Goal: Information Seeking & Learning: Learn about a topic

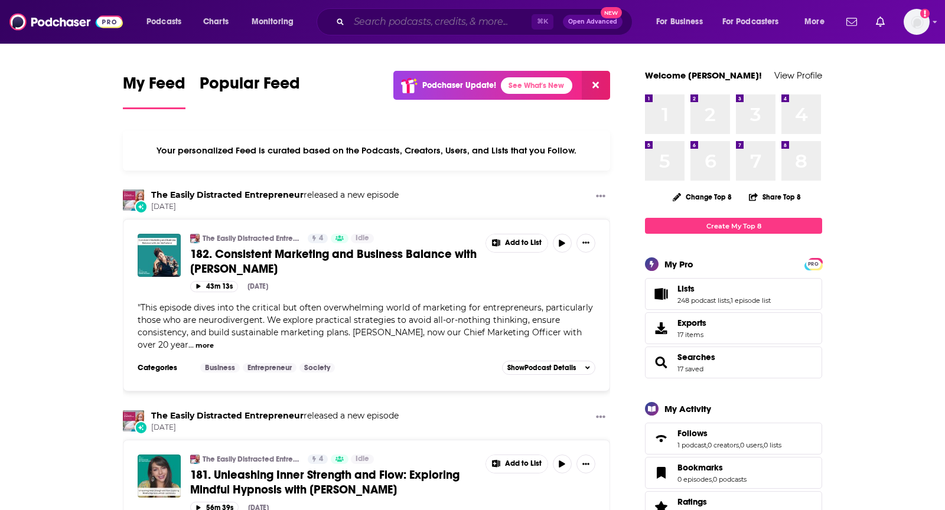
click at [494, 14] on input "Search podcasts, credits, & more..." at bounding box center [440, 21] width 182 height 19
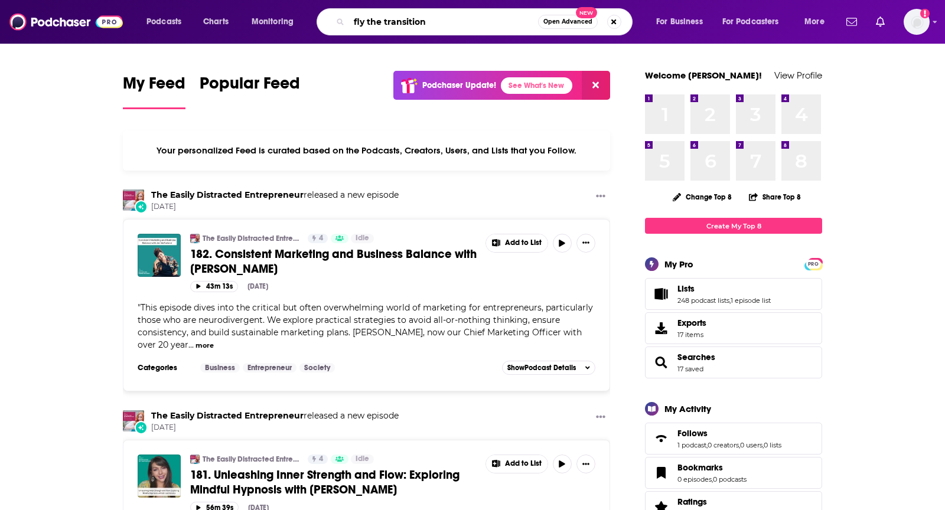
type input "fly the transition"
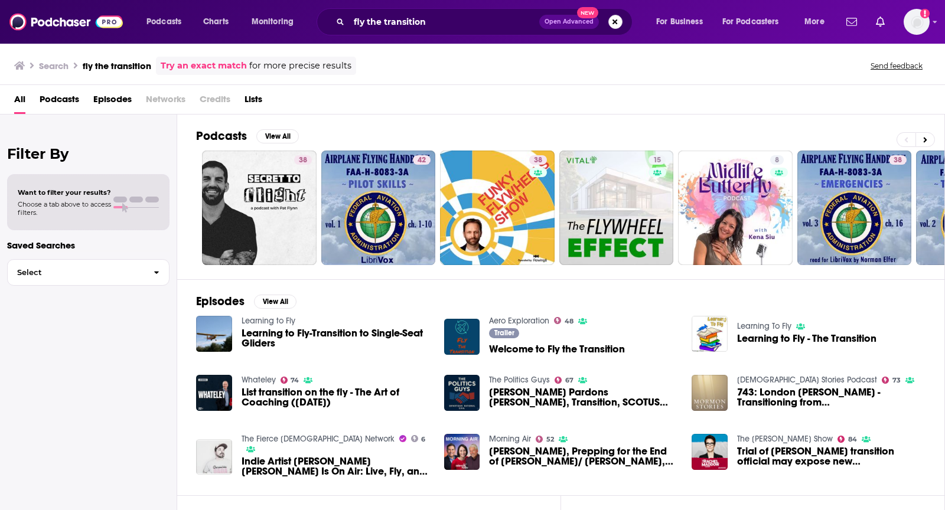
click at [616, 25] on button "Search podcasts, credits, & more..." at bounding box center [615, 22] width 14 height 14
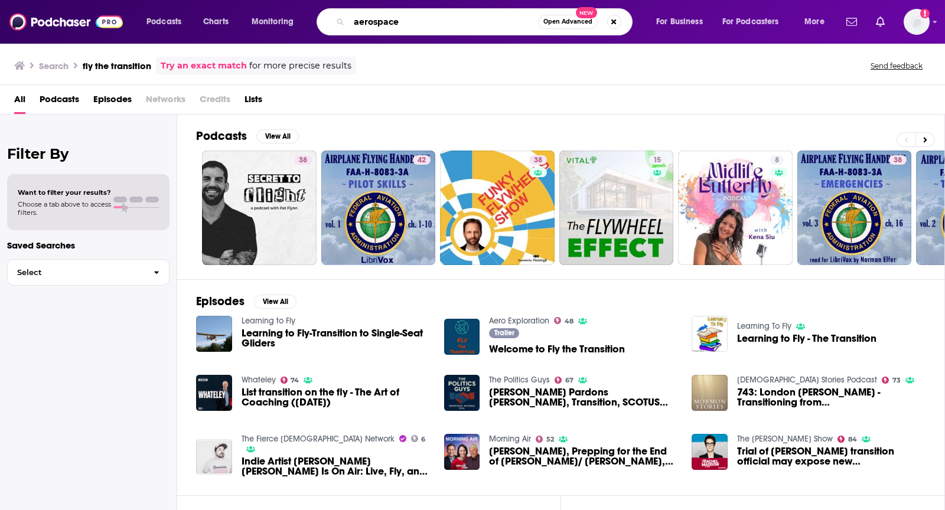
type input "aerospace"
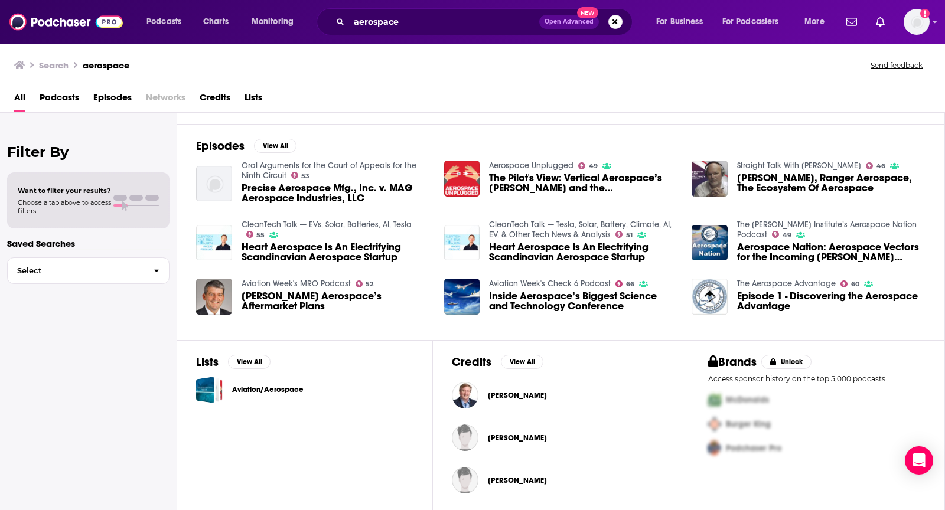
scroll to position [152, 0]
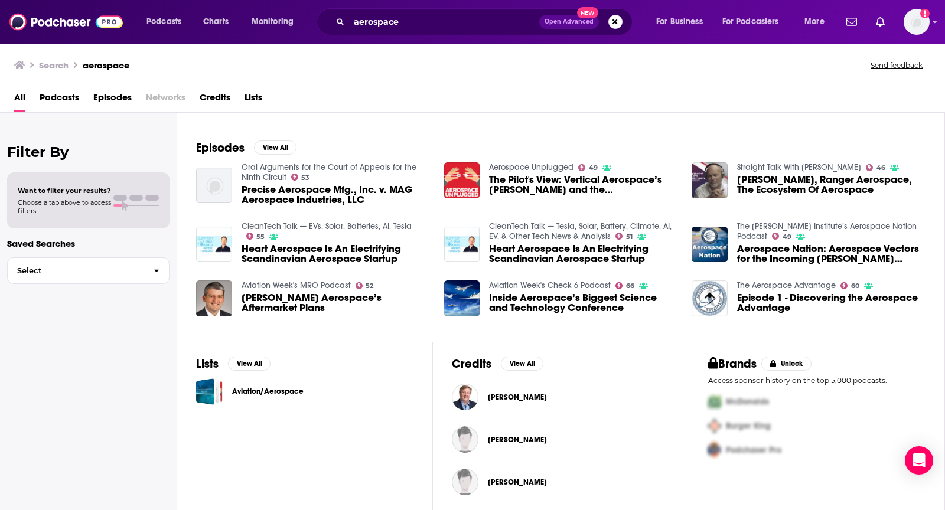
click at [479, 10] on div "aerospace Open Advanced New" at bounding box center [475, 21] width 316 height 27
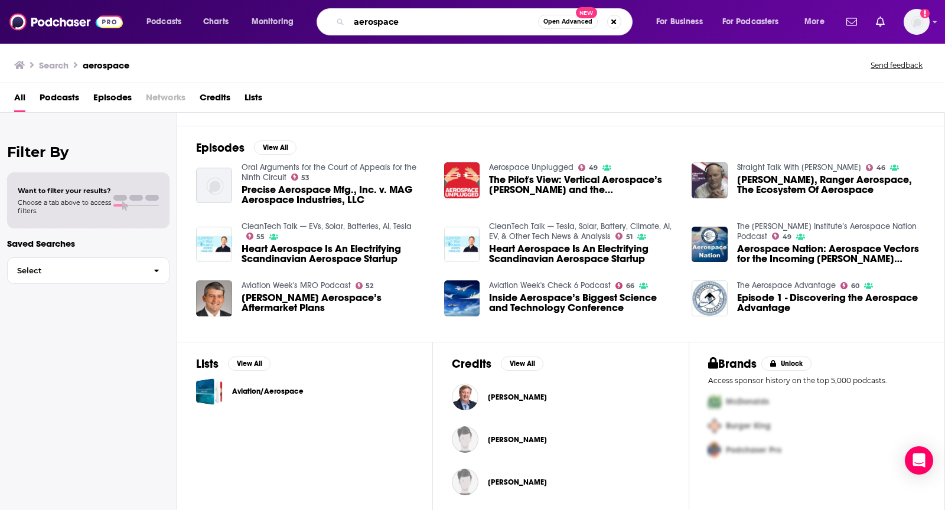
drag, startPoint x: 480, startPoint y: 17, endPoint x: 355, endPoint y: 16, distance: 124.6
click at [355, 16] on input "aerospace" at bounding box center [443, 21] width 189 height 19
type input "aviation careers"
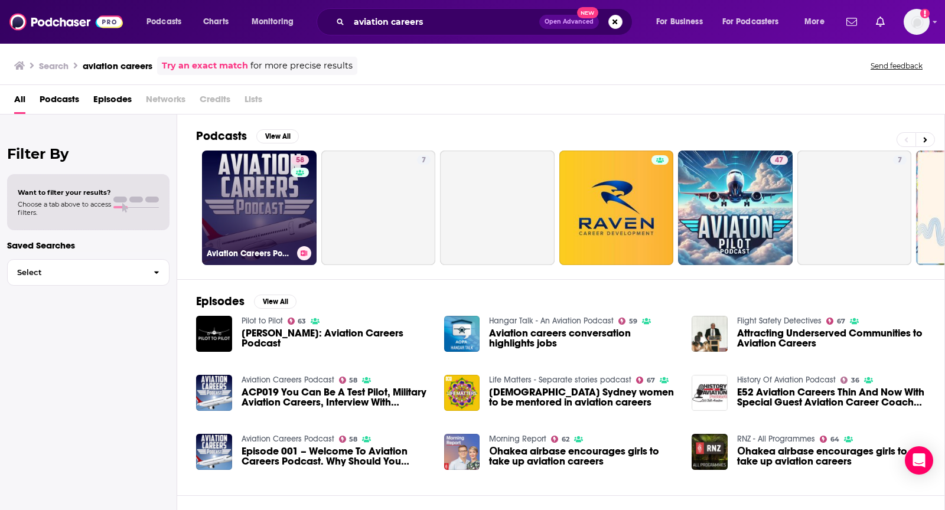
click at [255, 210] on link "58 Aviation Careers Podcast" at bounding box center [259, 208] width 115 height 115
